Goal: Task Accomplishment & Management: Manage account settings

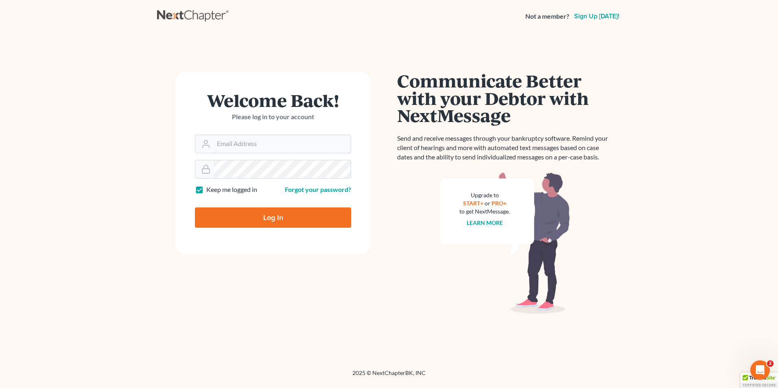
type input "Hunter@shieldlaw.com"
click at [290, 217] on input "Log In" at bounding box center [273, 217] width 156 height 20
type input "Thinking..."
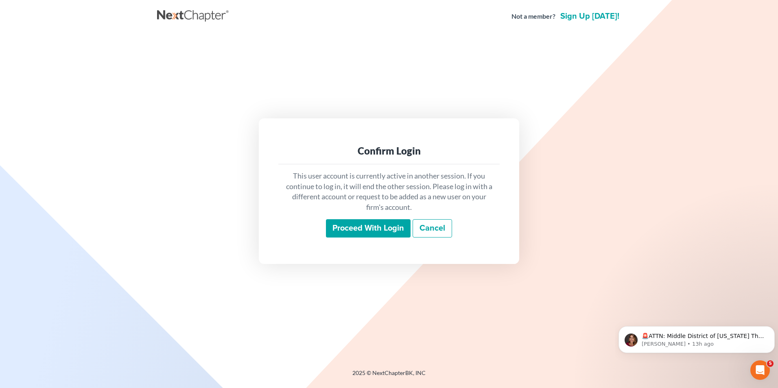
click at [360, 227] on input "Proceed with login" at bounding box center [368, 228] width 85 height 19
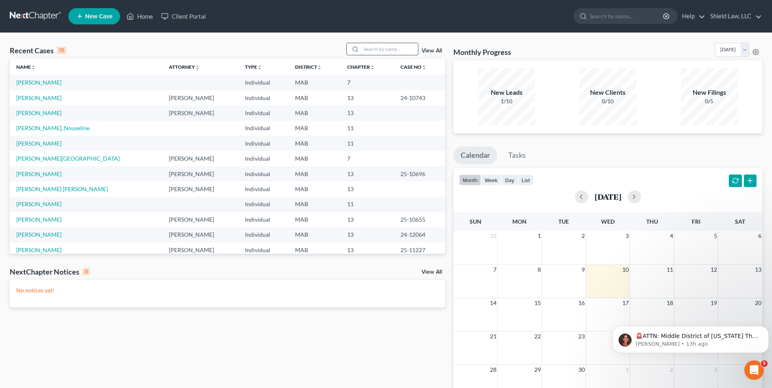
click at [384, 48] on input "search" at bounding box center [389, 49] width 57 height 12
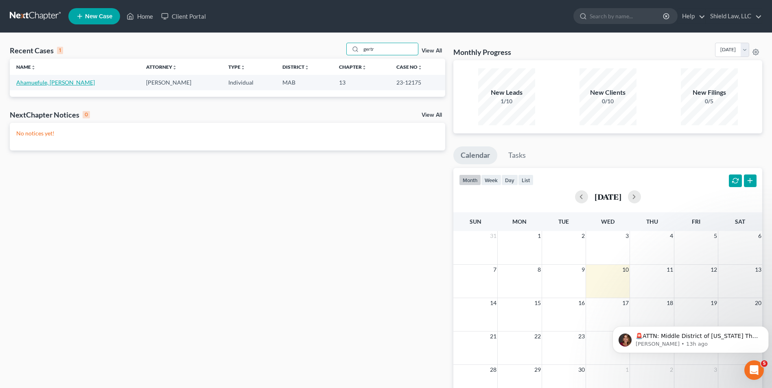
type input "gertr"
click at [41, 85] on link "Ahamuefule, [PERSON_NAME]" at bounding box center [55, 82] width 79 height 7
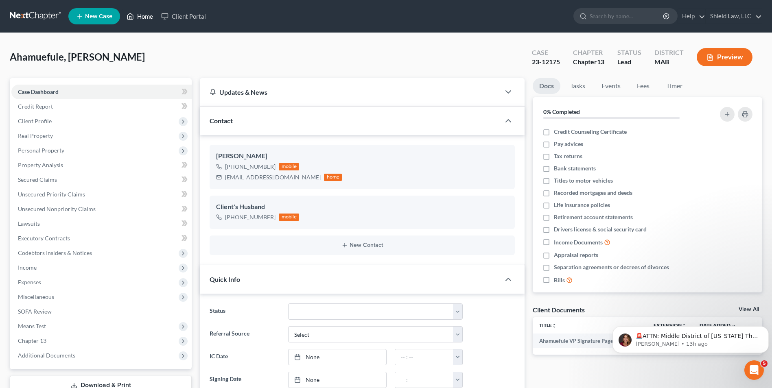
click at [150, 11] on link "Home" at bounding box center [139, 16] width 35 height 15
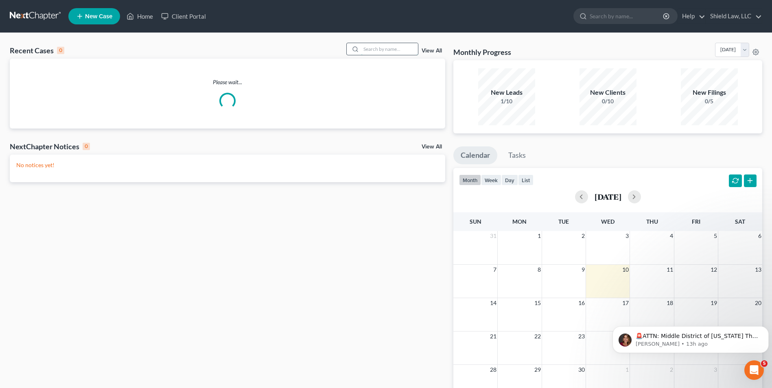
click at [377, 51] on input "search" at bounding box center [389, 49] width 57 height 12
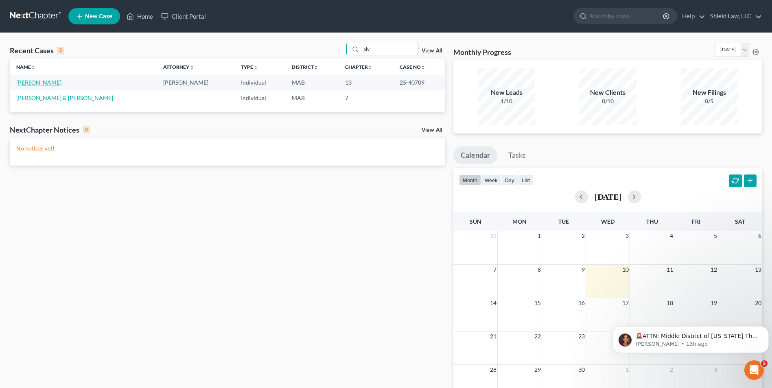
type input "alv"
click at [54, 83] on link "[PERSON_NAME]" at bounding box center [38, 82] width 45 height 7
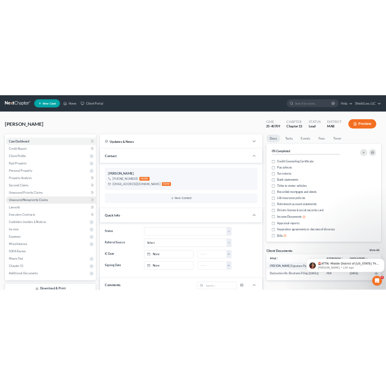
scroll to position [409, 0]
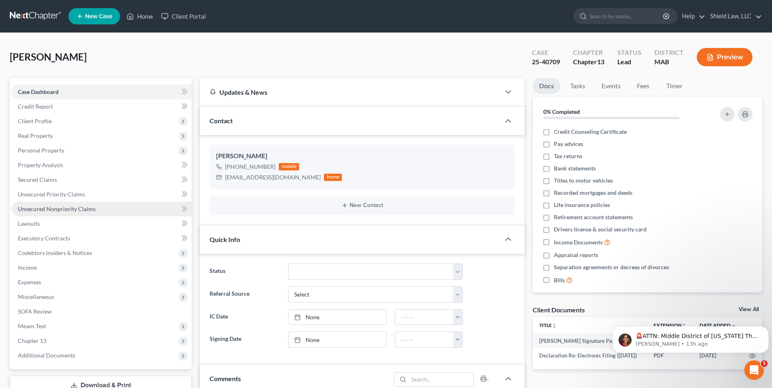
click at [59, 209] on span "Unsecured Nonpriority Claims" at bounding box center [57, 208] width 78 height 7
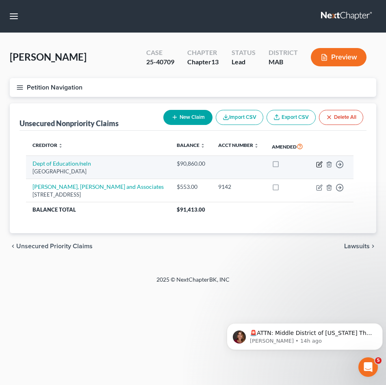
click at [316, 167] on icon "button" at bounding box center [319, 164] width 7 height 7
select select "30"
select select "17"
select select "0"
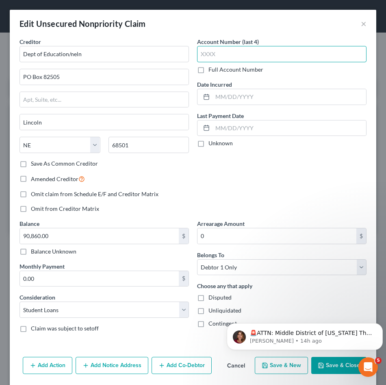
click at [242, 49] on input "text" at bounding box center [282, 54] width 170 height 16
type input "6273"
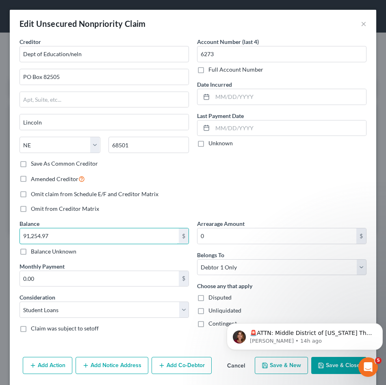
scroll to position [28, 0]
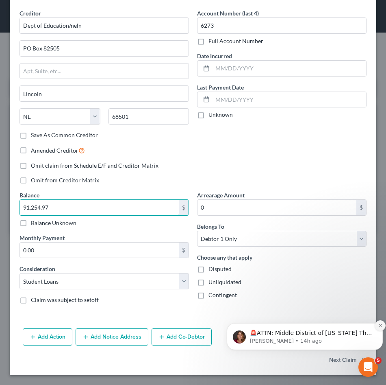
type input "91,254.97"
click at [379, 324] on icon "Dismiss notification" at bounding box center [381, 325] width 4 height 4
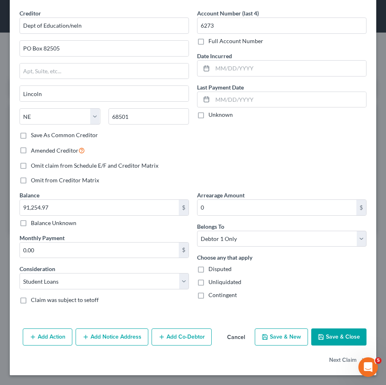
click at [340, 335] on button "Save & Close" at bounding box center [339, 336] width 55 height 17
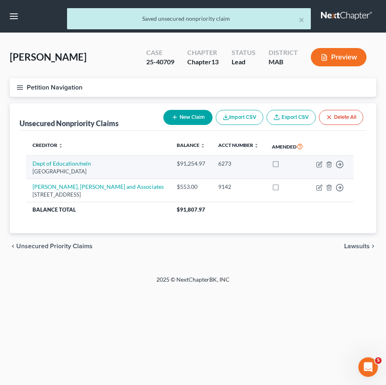
click at [284, 166] on label at bounding box center [284, 166] width 0 height 0
click at [287, 163] on input "checkbox" at bounding box center [289, 161] width 5 height 5
checkbox input "true"
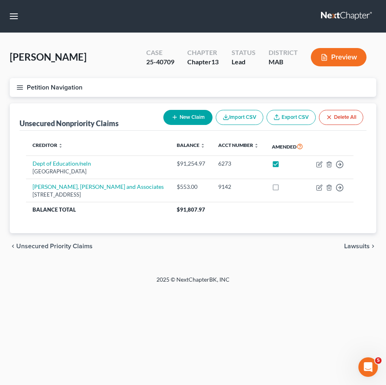
click at [195, 115] on button "New Claim" at bounding box center [188, 117] width 49 height 15
select select "0"
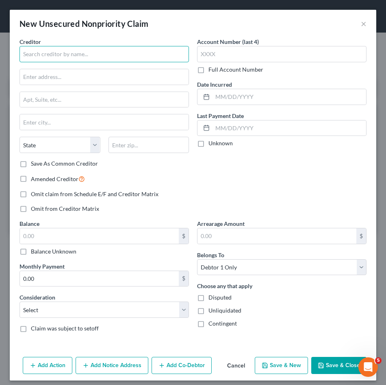
click at [90, 58] on input "text" at bounding box center [105, 54] width 170 height 16
type input "Santander Consumer [GEOGRAPHIC_DATA]"
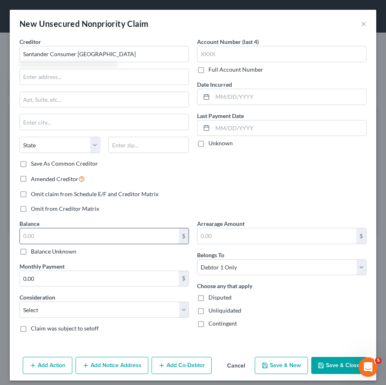
click at [127, 238] on input "text" at bounding box center [99, 235] width 159 height 15
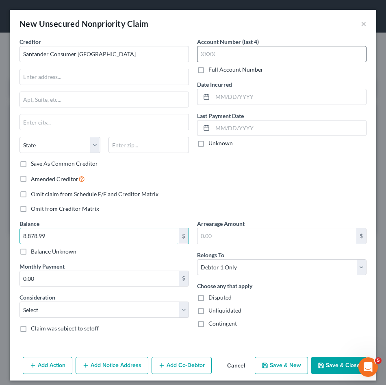
type input "8,878.99"
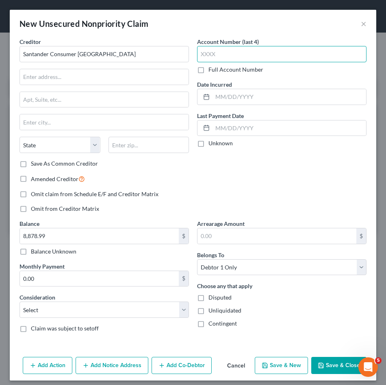
click at [228, 53] on input "text" at bounding box center [282, 54] width 170 height 16
type input "7201"
click at [318, 368] on icon "button" at bounding box center [321, 365] width 7 height 7
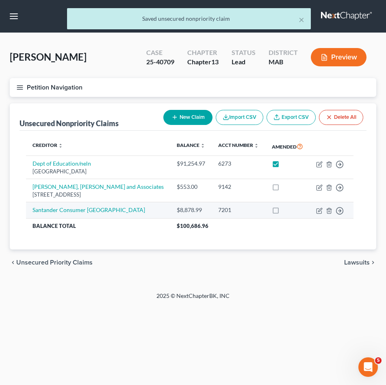
click at [284, 212] on label at bounding box center [284, 212] width 0 height 0
click at [287, 210] on input "checkbox" at bounding box center [289, 208] width 5 height 5
checkbox input "true"
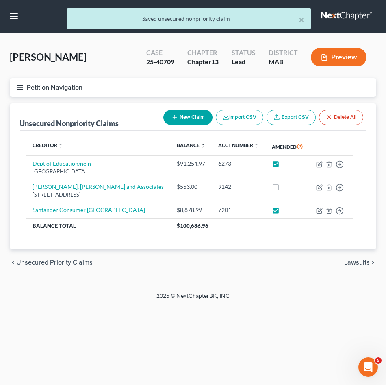
click at [17, 85] on line "button" at bounding box center [20, 85] width 6 height 0
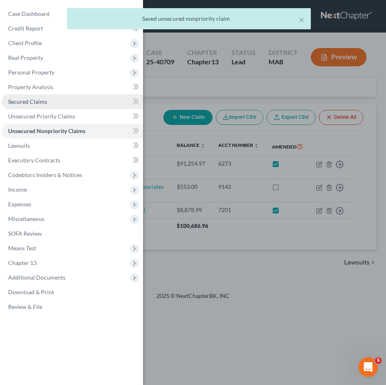
click at [49, 108] on link "Secured Claims" at bounding box center [73, 101] width 142 height 15
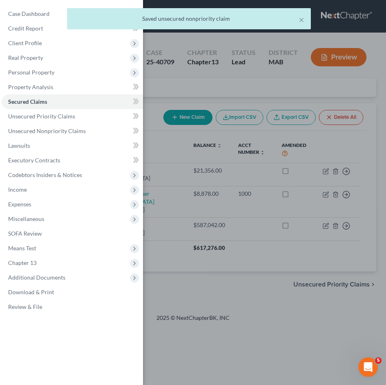
click at [246, 324] on div "Case Dashboard Payments Invoices Payments Payments Credit Report Client Profile" at bounding box center [193, 192] width 386 height 385
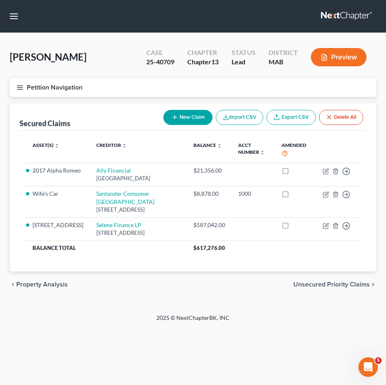
click at [20, 91] on icon "button" at bounding box center [19, 87] width 7 height 7
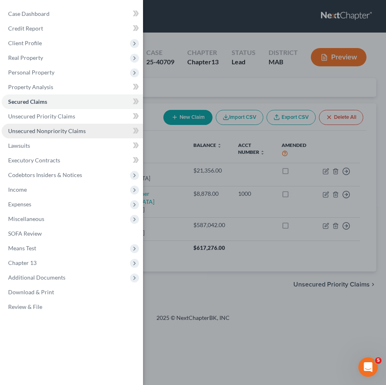
click at [53, 135] on link "Unsecured Nonpriority Claims" at bounding box center [73, 131] width 142 height 15
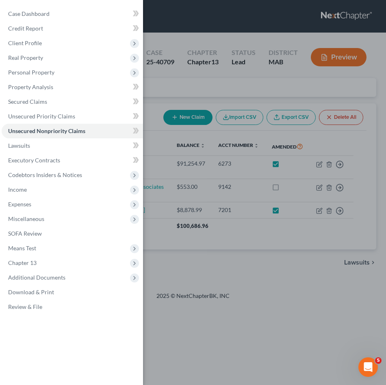
click at [279, 271] on div "Case Dashboard Payments Invoices Payments Payments Credit Report Client Profile" at bounding box center [193, 192] width 386 height 385
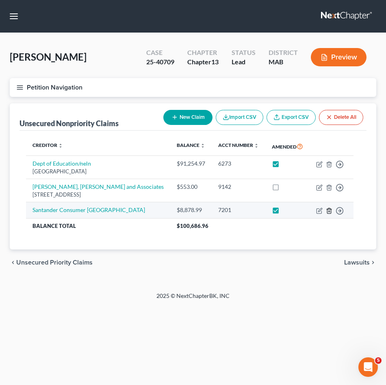
click at [326, 210] on icon "button" at bounding box center [329, 210] width 7 height 7
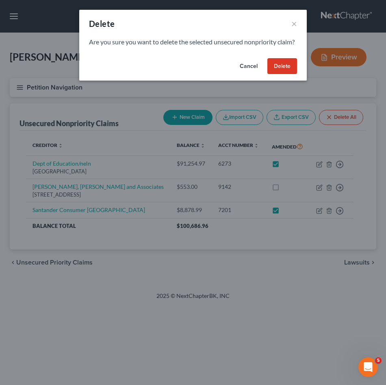
click at [273, 74] on button "Delete" at bounding box center [283, 66] width 30 height 16
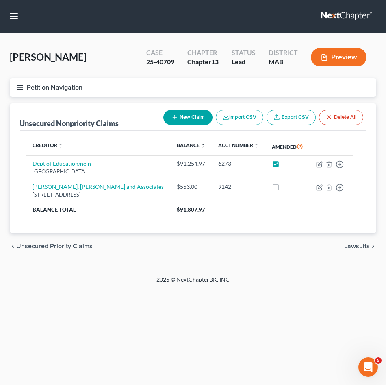
click at [176, 121] on button "New Claim" at bounding box center [188, 117] width 49 height 15
select select "0"
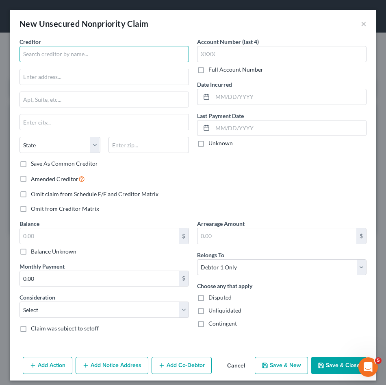
click at [68, 54] on input "text" at bounding box center [105, 54] width 170 height 16
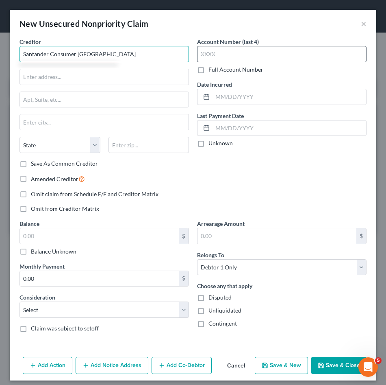
type input "Santander Consumer [GEOGRAPHIC_DATA]"
click at [221, 55] on input "text" at bounding box center [282, 54] width 170 height 16
click at [199, 50] on input "text" at bounding box center [282, 54] width 170 height 16
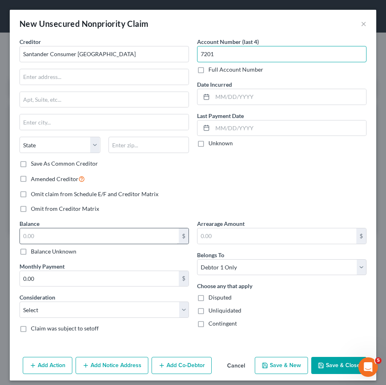
type input "7201"
click at [77, 237] on input "text" at bounding box center [99, 235] width 159 height 15
type input "8,878.99"
click at [342, 366] on button "Save & Close" at bounding box center [339, 365] width 55 height 17
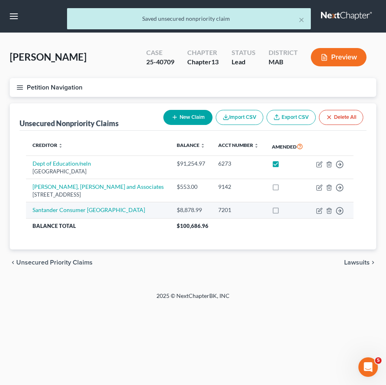
click at [284, 212] on label at bounding box center [284, 212] width 0 height 0
click at [287, 211] on input "checkbox" at bounding box center [289, 208] width 5 height 5
checkbox input "true"
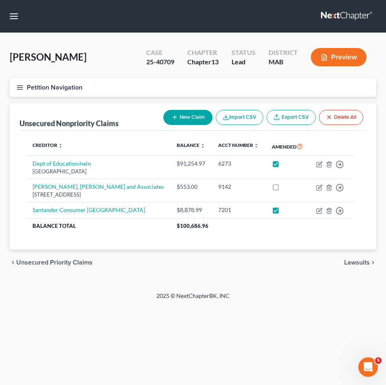
click at [20, 87] on icon "button" at bounding box center [19, 87] width 7 height 7
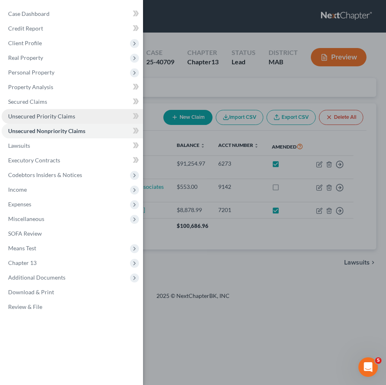
click at [46, 117] on span "Unsecured Priority Claims" at bounding box center [41, 116] width 67 height 7
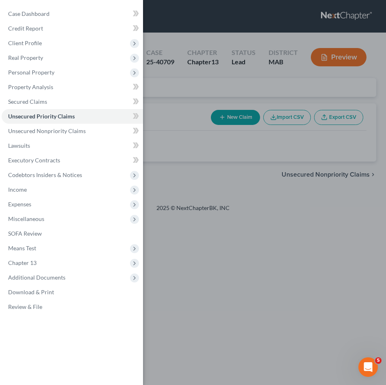
click at [217, 248] on div "Case Dashboard Payments Invoices Payments Payments Credit Report Client Profile" at bounding box center [193, 192] width 386 height 385
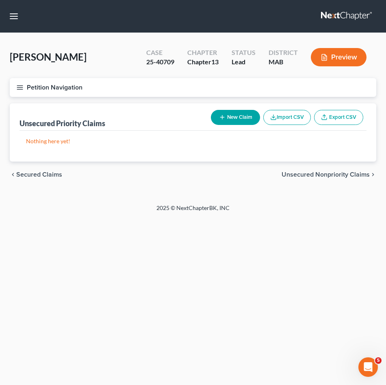
click at [238, 116] on button "New Claim" at bounding box center [235, 117] width 49 height 15
select select "0"
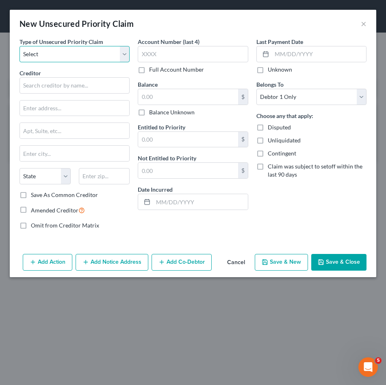
click at [92, 54] on select "Select Taxes & Other Government Units Domestic Support Obligations Extensions o…" at bounding box center [75, 54] width 110 height 16
select select "0"
click at [20, 46] on select "Select Taxes & Other Government Units Domestic Support Obligations Extensions o…" at bounding box center [75, 54] width 110 height 16
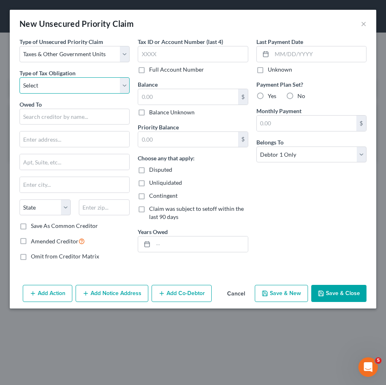
drag, startPoint x: 90, startPoint y: 62, endPoint x: 76, endPoint y: 80, distance: 22.3
click at [76, 80] on select "Select Federal City State Franchise Tax Board Other" at bounding box center [75, 85] width 110 height 16
select select "2"
click at [20, 77] on select "Select Federal City State Franchise Tax Board Other" at bounding box center [75, 85] width 110 height 16
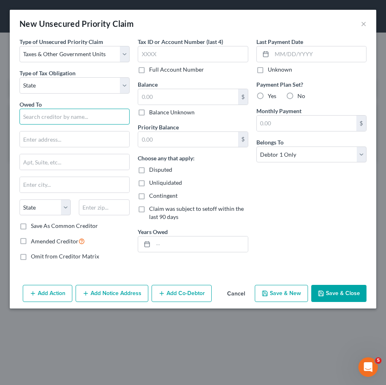
click at [41, 114] on input "text" at bounding box center [75, 117] width 110 height 16
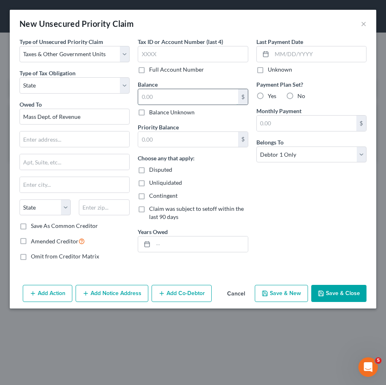
click at [173, 97] on input "text" at bounding box center [188, 96] width 100 height 15
type input "Mass Dept. of Revenue"
type input "6,654.78"
click at [160, 141] on input "text" at bounding box center [188, 139] width 100 height 15
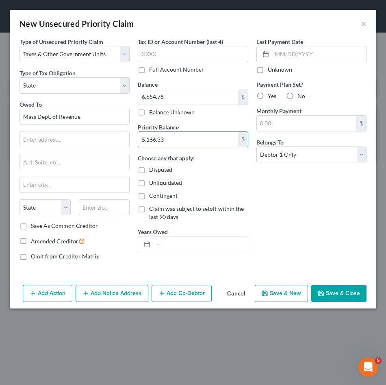
type input "5,166.33"
click at [351, 289] on button "Save & Close" at bounding box center [339, 293] width 55 height 17
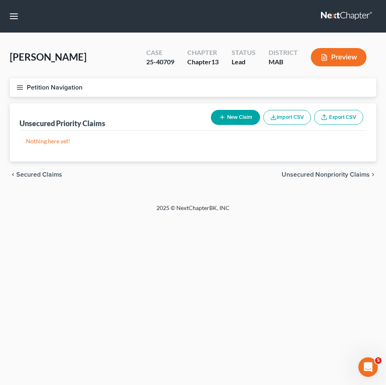
click at [240, 120] on button "New Claim" at bounding box center [235, 117] width 49 height 15
select select "0"
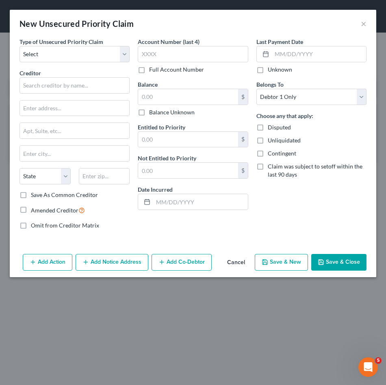
click at [235, 267] on button "Cancel" at bounding box center [236, 263] width 31 height 16
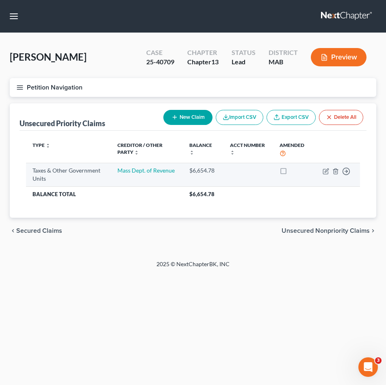
click at [291, 172] on label at bounding box center [291, 172] width 0 height 0
click at [294, 172] on input "checkbox" at bounding box center [296, 168] width 5 height 5
checkbox input "true"
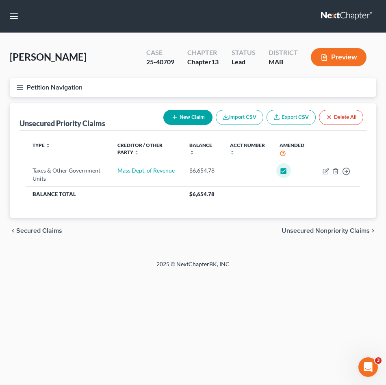
click at [22, 89] on line "button" at bounding box center [20, 89] width 6 height 0
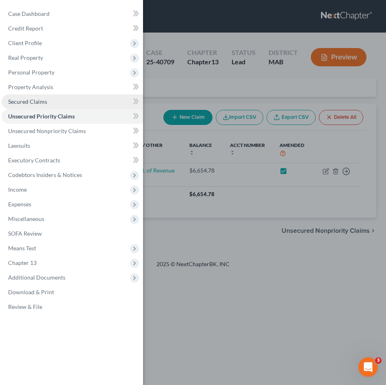
click at [42, 104] on span "Secured Claims" at bounding box center [27, 101] width 39 height 7
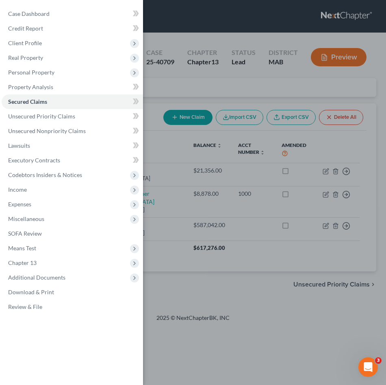
click at [226, 283] on div "Case Dashboard Payments Invoices Payments Payments Credit Report Client Profile" at bounding box center [193, 192] width 386 height 385
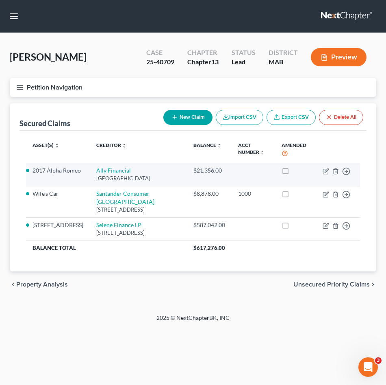
click at [293, 172] on label at bounding box center [293, 172] width 0 height 0
click at [297, 172] on input "checkbox" at bounding box center [299, 168] width 5 height 5
checkbox input "true"
click at [326, 172] on icon "button" at bounding box center [326, 171] width 7 height 7
select select "24"
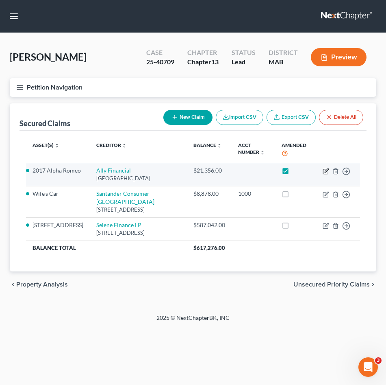
select select "7"
select select "0"
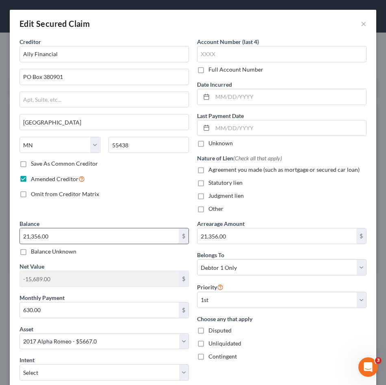
click at [80, 237] on input "21,356.00" at bounding box center [99, 235] width 159 height 15
type input "21,356.21"
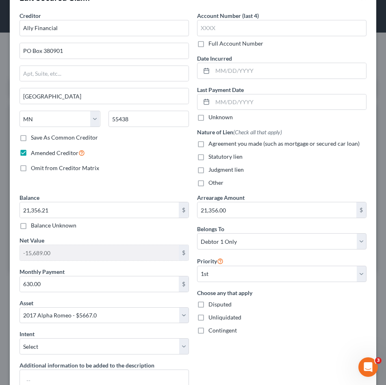
scroll to position [26, 0]
click at [233, 203] on input "21,356.00" at bounding box center [277, 209] width 159 height 15
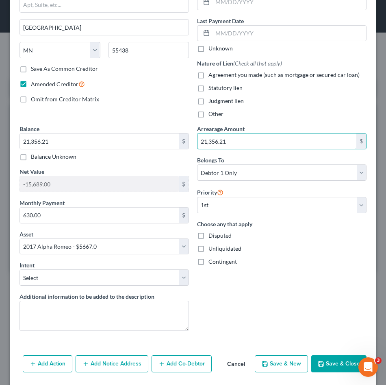
scroll to position [95, 0]
type input "21,356.21"
click at [321, 362] on button "Save & Close" at bounding box center [339, 363] width 55 height 17
select select
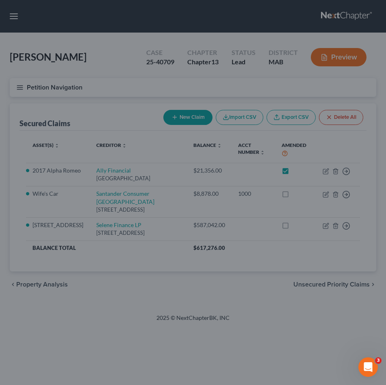
type input "-15,689.21"
select select "7"
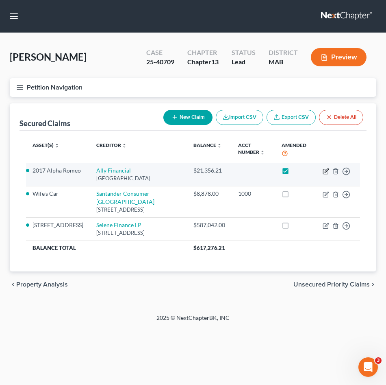
click at [327, 172] on icon "button" at bounding box center [326, 171] width 7 height 7
select select "24"
select select "0"
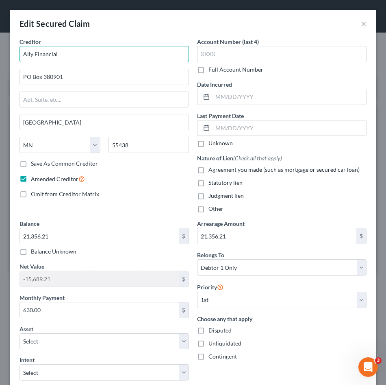
click at [94, 57] on input "Ally Financial" at bounding box center [105, 54] width 170 height 16
click at [44, 54] on input "Ally Financial" at bounding box center [105, 54] width 170 height 16
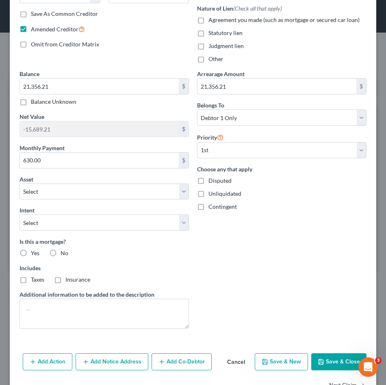
scroll to position [163, 0]
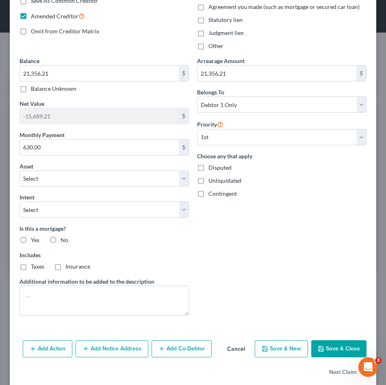
type input "Ally Bank"
click at [336, 350] on button "Save & Close" at bounding box center [339, 348] width 55 height 17
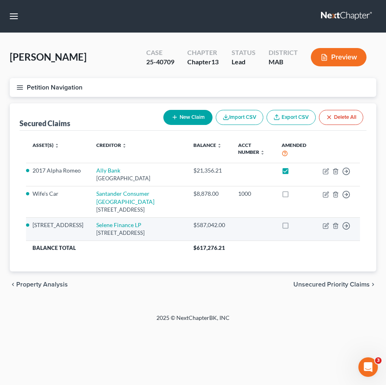
click at [293, 227] on label at bounding box center [293, 227] width 0 height 0
click at [297, 226] on input "checkbox" at bounding box center [299, 223] width 5 height 5
checkbox input "true"
click at [325, 229] on icon "button" at bounding box center [326, 225] width 7 height 7
select select "39"
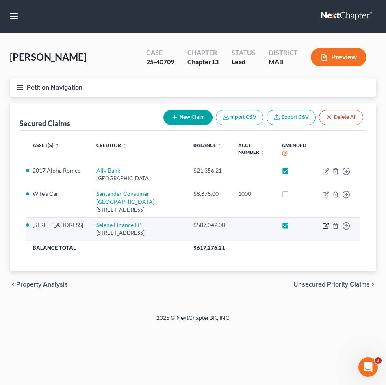
select select "3"
select select "0"
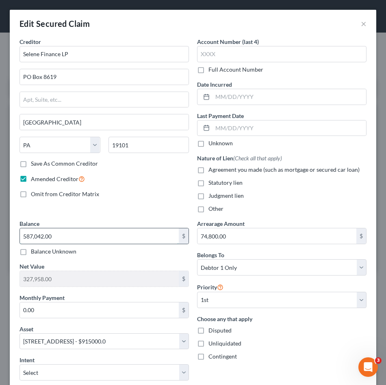
click at [65, 240] on input "587,042.00" at bounding box center [99, 235] width 159 height 15
type input "589,019.99"
click at [258, 234] on input "74,800.00" at bounding box center [277, 235] width 159 height 15
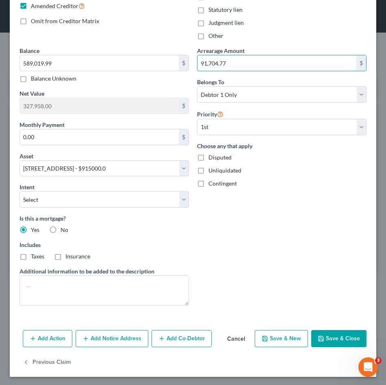
scroll to position [173, 0]
type input "91,704.77"
click at [331, 338] on button "Save & Close" at bounding box center [339, 337] width 55 height 17
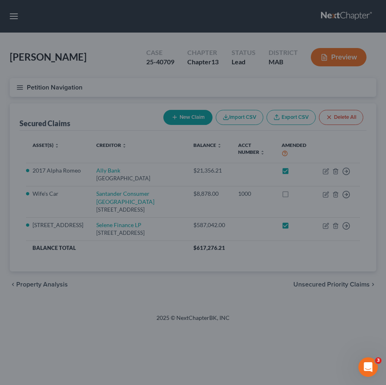
select select
type input "325,980.01"
select select "3"
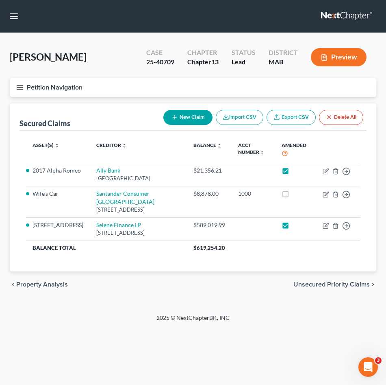
click at [20, 90] on icon "button" at bounding box center [19, 87] width 7 height 7
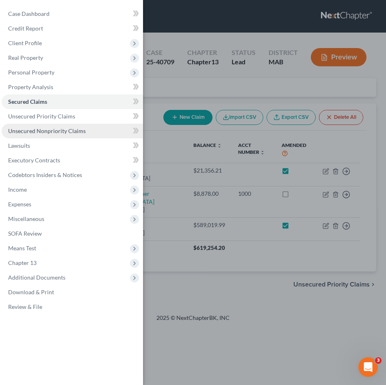
click at [94, 134] on link "Unsecured Nonpriority Claims" at bounding box center [73, 131] width 142 height 15
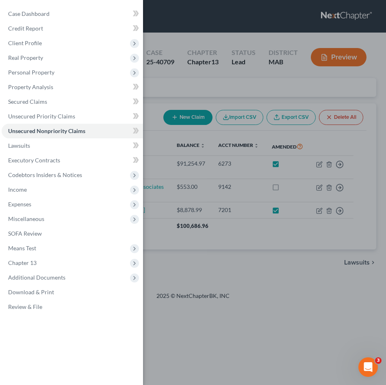
click at [255, 257] on div "Case Dashboard Payments Invoices Payments Payments Credit Report Client Profile" at bounding box center [193, 192] width 386 height 385
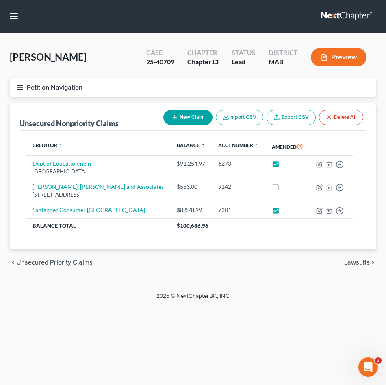
click at [199, 113] on button "New Claim" at bounding box center [188, 117] width 49 height 15
select select "0"
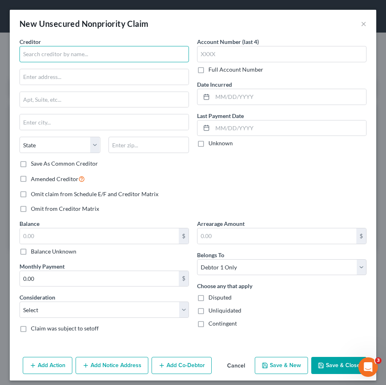
click at [98, 56] on input "text" at bounding box center [105, 54] width 170 height 16
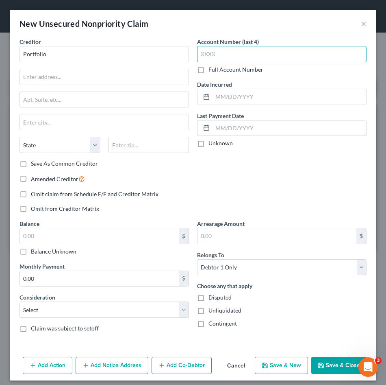
click at [229, 57] on input "text" at bounding box center [282, 54] width 170 height 16
type input "Portfolio"
type input "4423"
click at [94, 238] on input "text" at bounding box center [99, 235] width 159 height 15
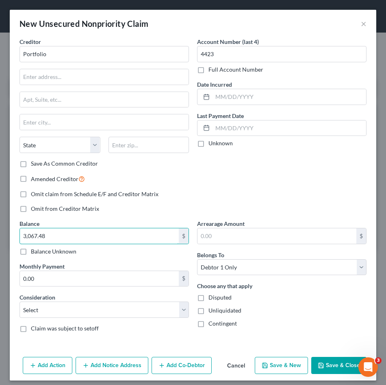
type input "3,067.48"
click at [324, 369] on button "Save & Close" at bounding box center [339, 365] width 55 height 17
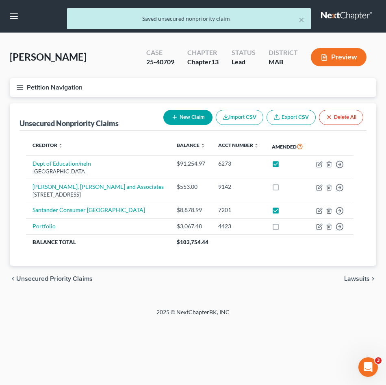
click at [201, 118] on button "New Claim" at bounding box center [188, 117] width 49 height 15
select select "0"
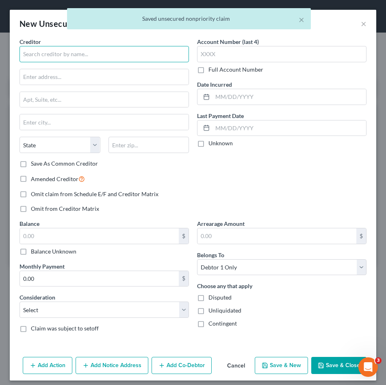
click at [74, 58] on input "text" at bounding box center [105, 54] width 170 height 16
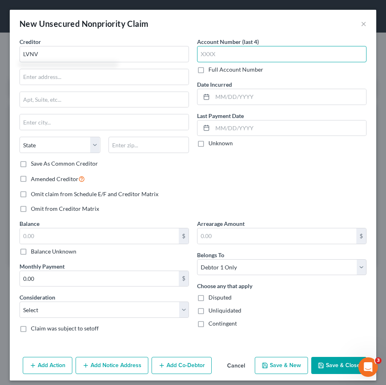
click at [206, 51] on input "text" at bounding box center [282, 54] width 170 height 16
type input "LVNV"
type input "2742"
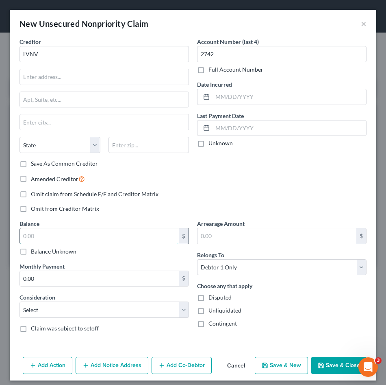
click at [80, 232] on input "text" at bounding box center [99, 235] width 159 height 15
type input "743.24"
click at [343, 367] on button "Save & Close" at bounding box center [339, 365] width 55 height 17
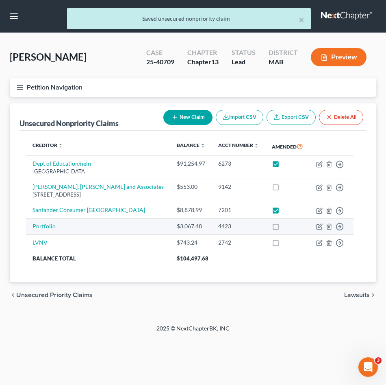
click at [284, 228] on label at bounding box center [284, 228] width 0 height 0
click at [287, 227] on input "checkbox" at bounding box center [289, 224] width 5 height 5
checkbox input "true"
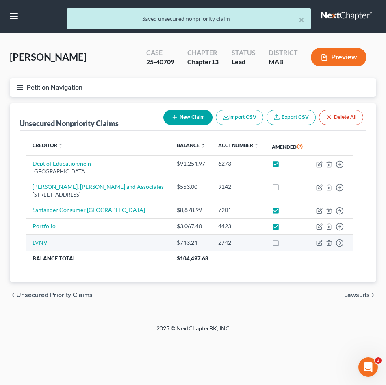
click at [284, 244] on label at bounding box center [284, 244] width 0 height 0
click at [287, 243] on input "checkbox" at bounding box center [289, 240] width 5 height 5
checkbox input "true"
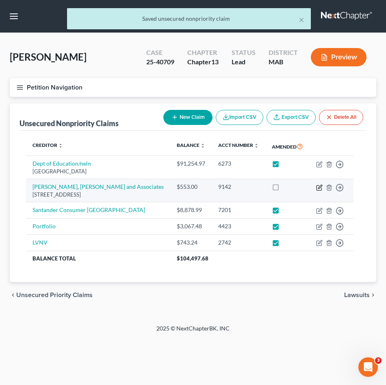
click at [317, 190] on icon "button" at bounding box center [319, 187] width 5 height 5
select select "4"
select select "0"
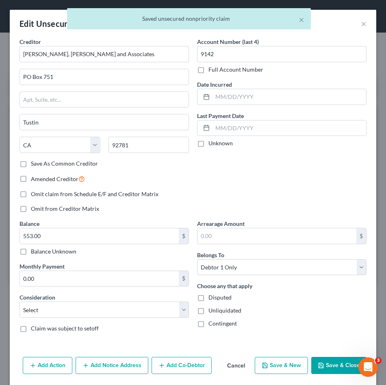
drag, startPoint x: 63, startPoint y: 227, endPoint x: 2, endPoint y: 238, distance: 61.9
click at [2, 238] on div "Edit Unsecured Nonpriority Claim × Creditor * [PERSON_NAME], [PERSON_NAME] and …" at bounding box center [193, 192] width 386 height 385
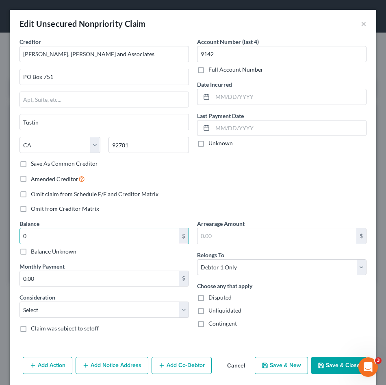
click at [318, 361] on button "Save & Close" at bounding box center [339, 365] width 55 height 17
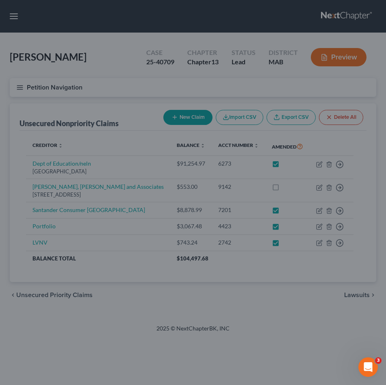
type input "0.00"
type input "0"
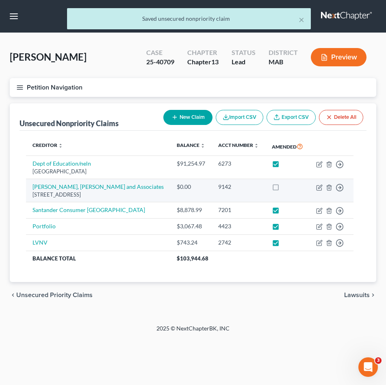
click at [284, 189] on label at bounding box center [284, 189] width 0 height 0
click at [287, 188] on input "checkbox" at bounding box center [289, 185] width 5 height 5
checkbox input "true"
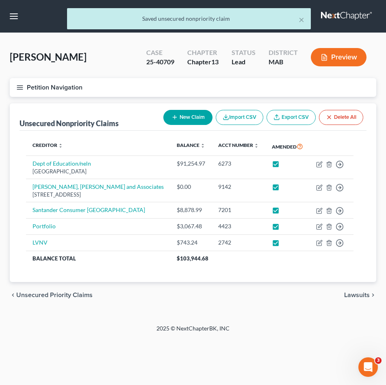
click at [19, 91] on button "Petition Navigation" at bounding box center [193, 87] width 367 height 19
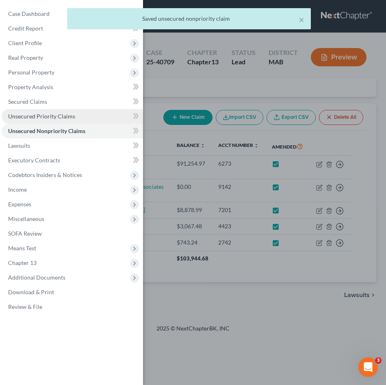
click at [70, 116] on span "Unsecured Priority Claims" at bounding box center [41, 116] width 67 height 7
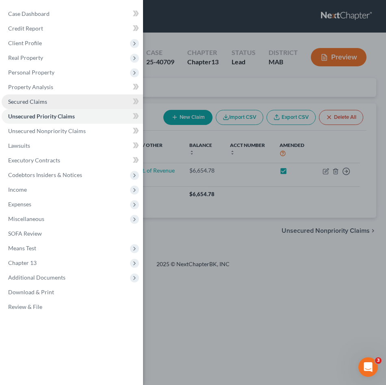
click at [55, 107] on link "Secured Claims" at bounding box center [73, 101] width 142 height 15
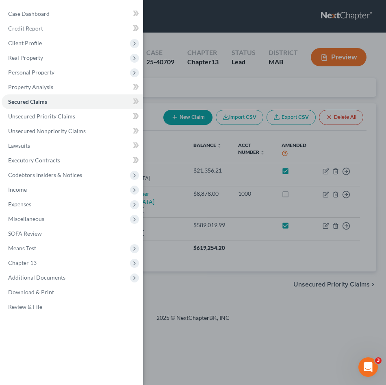
click at [284, 202] on div "Case Dashboard Payments Invoices Payments Payments Credit Report Client Profile" at bounding box center [193, 192] width 386 height 385
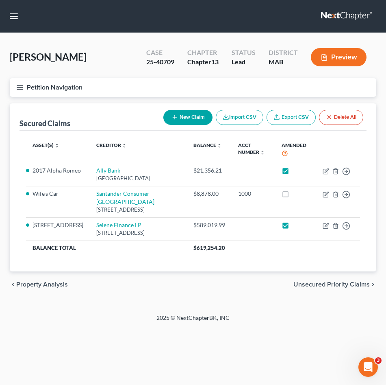
click at [293, 196] on label at bounding box center [293, 196] width 0 height 0
click at [297, 195] on input "checkbox" at bounding box center [299, 192] width 5 height 5
checkbox input "true"
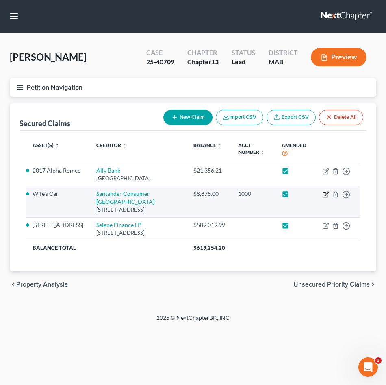
click at [324, 197] on icon "button" at bounding box center [325, 194] width 5 height 5
select select "45"
select select "0"
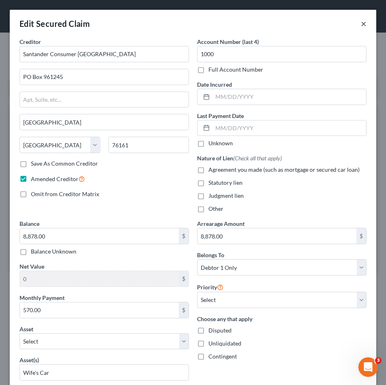
click at [361, 21] on button "×" at bounding box center [364, 24] width 6 height 10
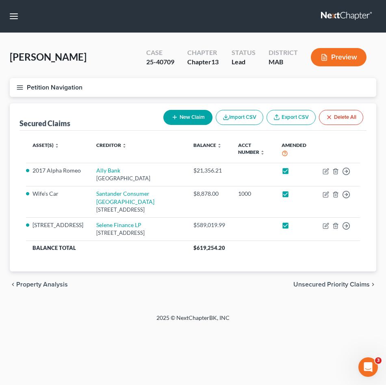
click at [23, 84] on icon "button" at bounding box center [19, 87] width 7 height 7
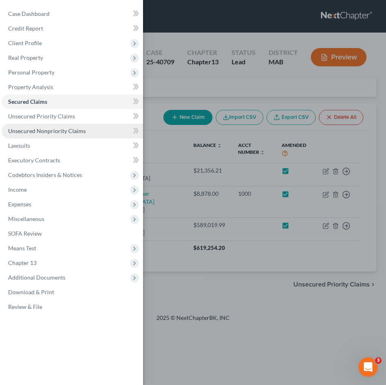
click at [81, 130] on span "Unsecured Nonpriority Claims" at bounding box center [47, 130] width 78 height 7
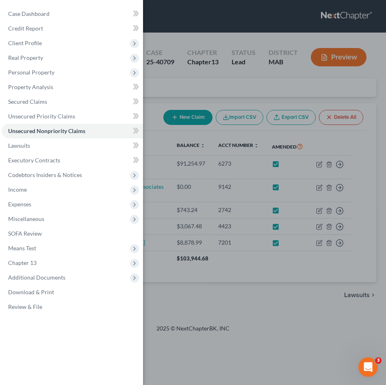
click at [290, 288] on div "Case Dashboard Payments Invoices Payments Payments Credit Report Client Profile" at bounding box center [193, 192] width 386 height 385
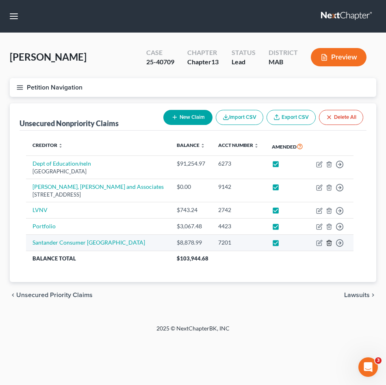
click at [327, 246] on icon "button" at bounding box center [329, 242] width 4 height 5
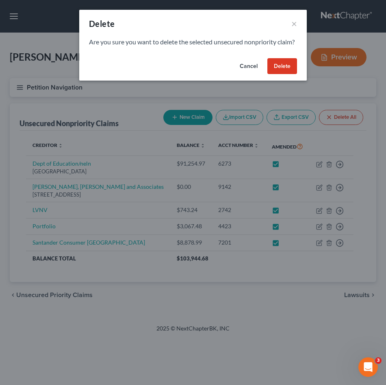
click at [281, 74] on button "Delete" at bounding box center [283, 66] width 30 height 16
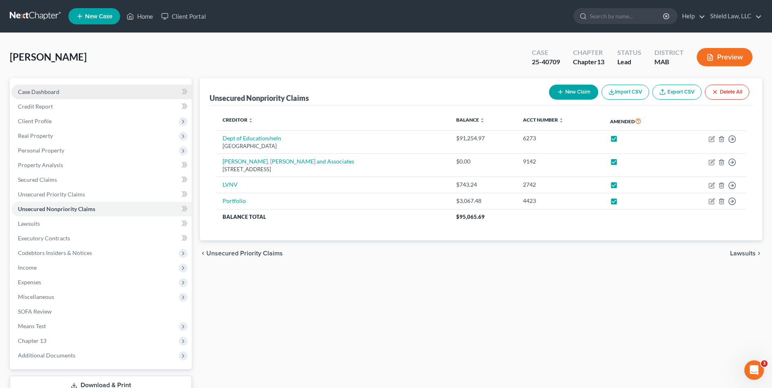
click at [129, 87] on link "Case Dashboard" at bounding box center [101, 92] width 180 height 15
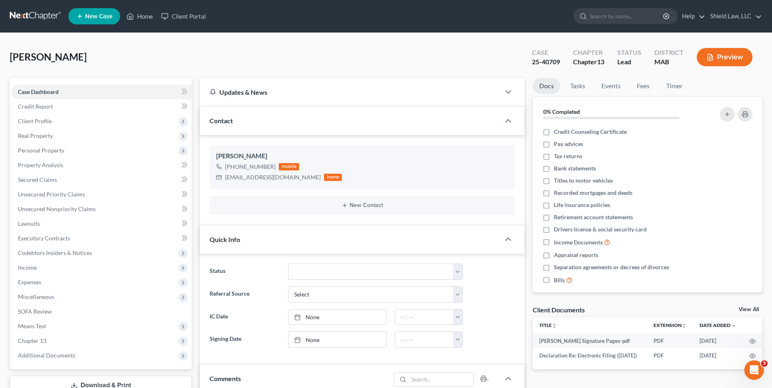
scroll to position [185, 0]
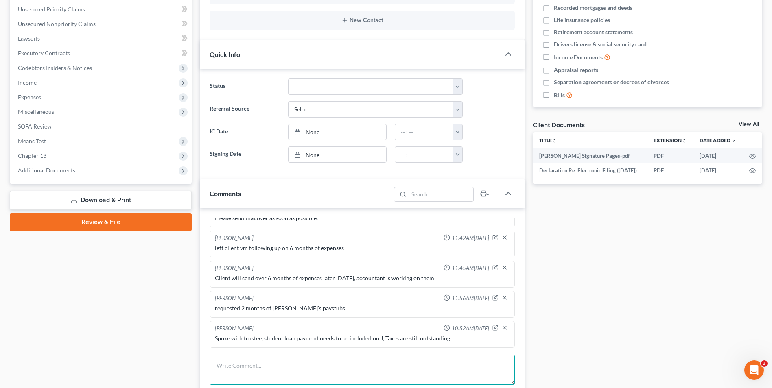
click at [296, 375] on textarea at bounding box center [361, 370] width 305 height 30
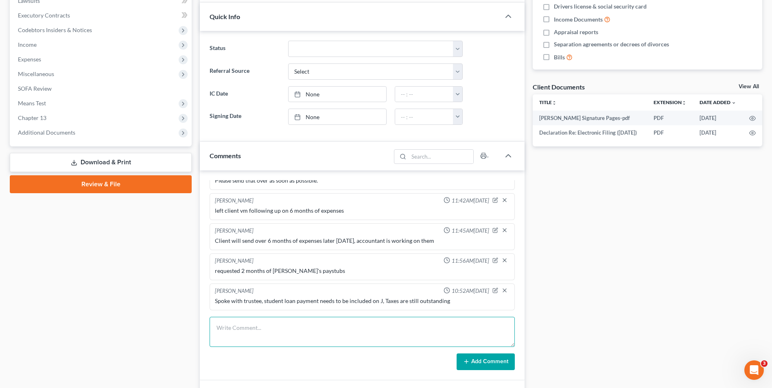
scroll to position [223, 0]
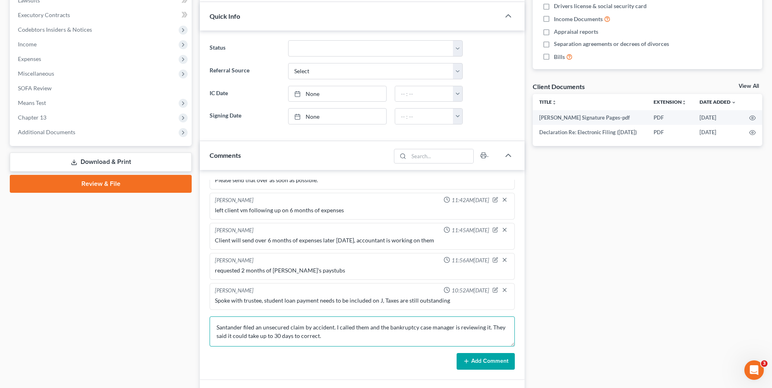
type textarea "Santander filed an unsecured claim by accident. I called them and the bankruptc…"
click at [386, 364] on button "Add Comment" at bounding box center [485, 361] width 58 height 17
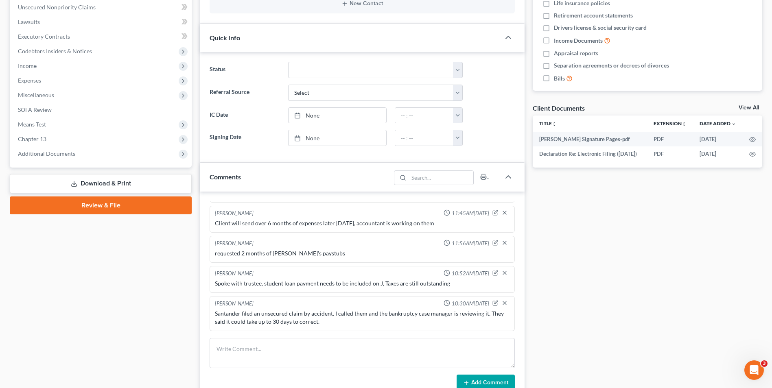
scroll to position [215, 0]
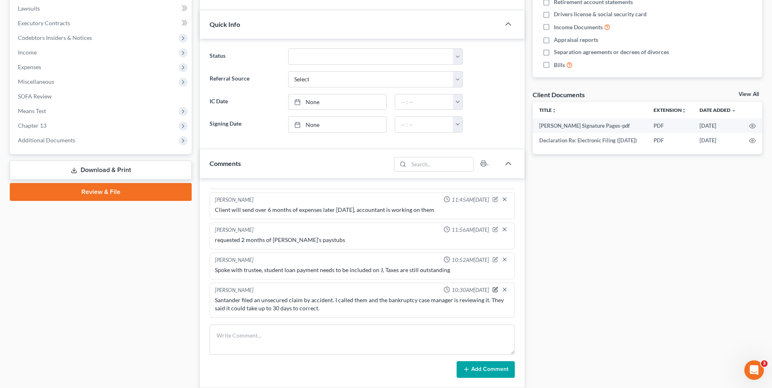
click at [386, 290] on icon "button" at bounding box center [495, 288] width 3 height 3
click at [374, 316] on textarea "Santander filed an unsecured claim by accident. I called them and the bankruptc…" at bounding box center [362, 311] width 294 height 30
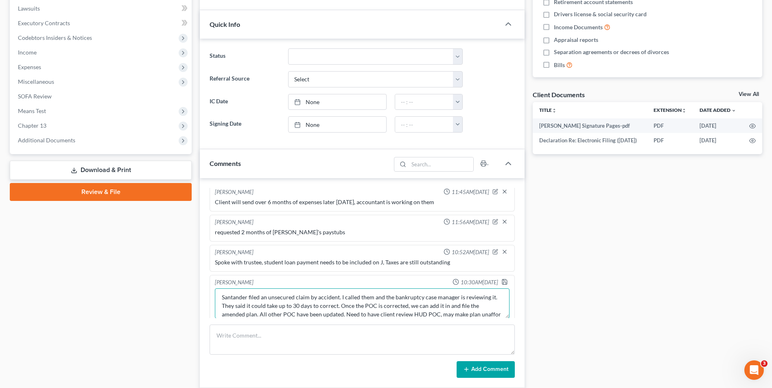
scroll to position [11, 0]
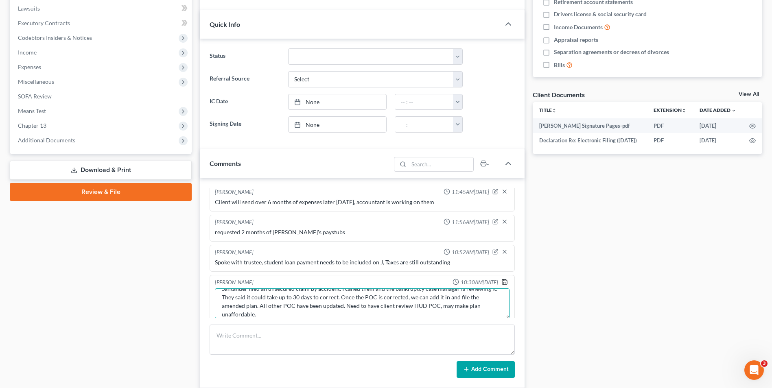
type textarea "Santander filed an unsecured claim by accident. I called them and the bankruptc…"
click at [386, 281] on icon "button" at bounding box center [504, 281] width 5 height 5
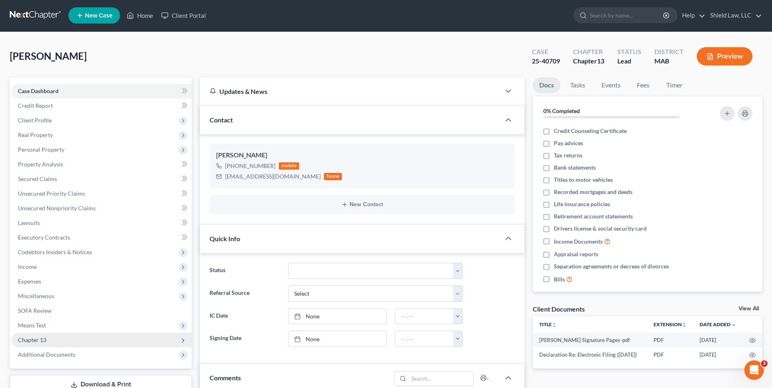
scroll to position [0, 0]
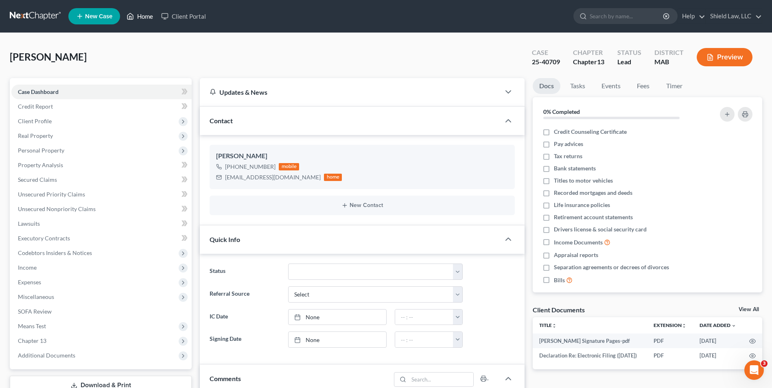
click at [140, 15] on link "Home" at bounding box center [139, 16] width 35 height 15
